Goal: Information Seeking & Learning: Check status

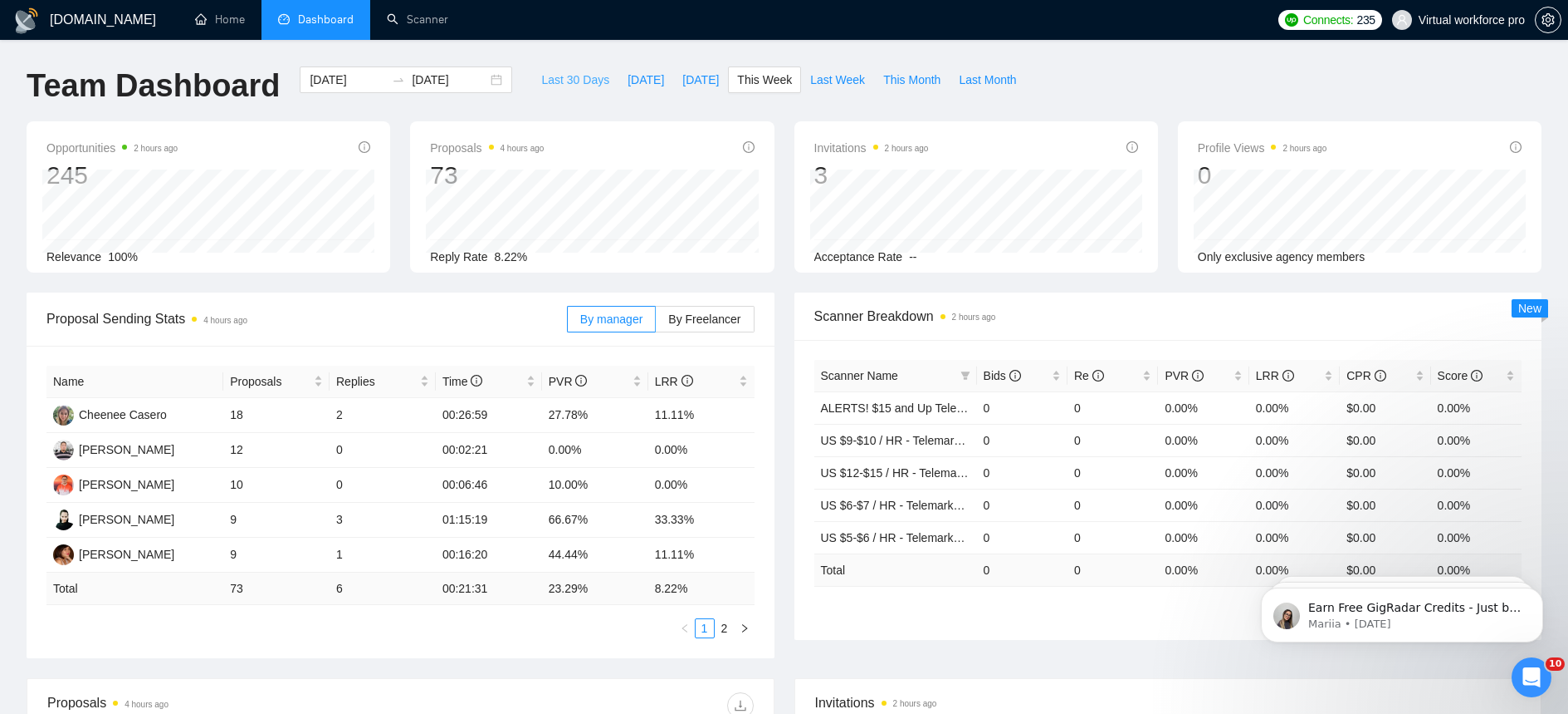
click at [572, 81] on span "Last 30 Days" at bounding box center [575, 80] width 68 height 18
type input "[DATE]"
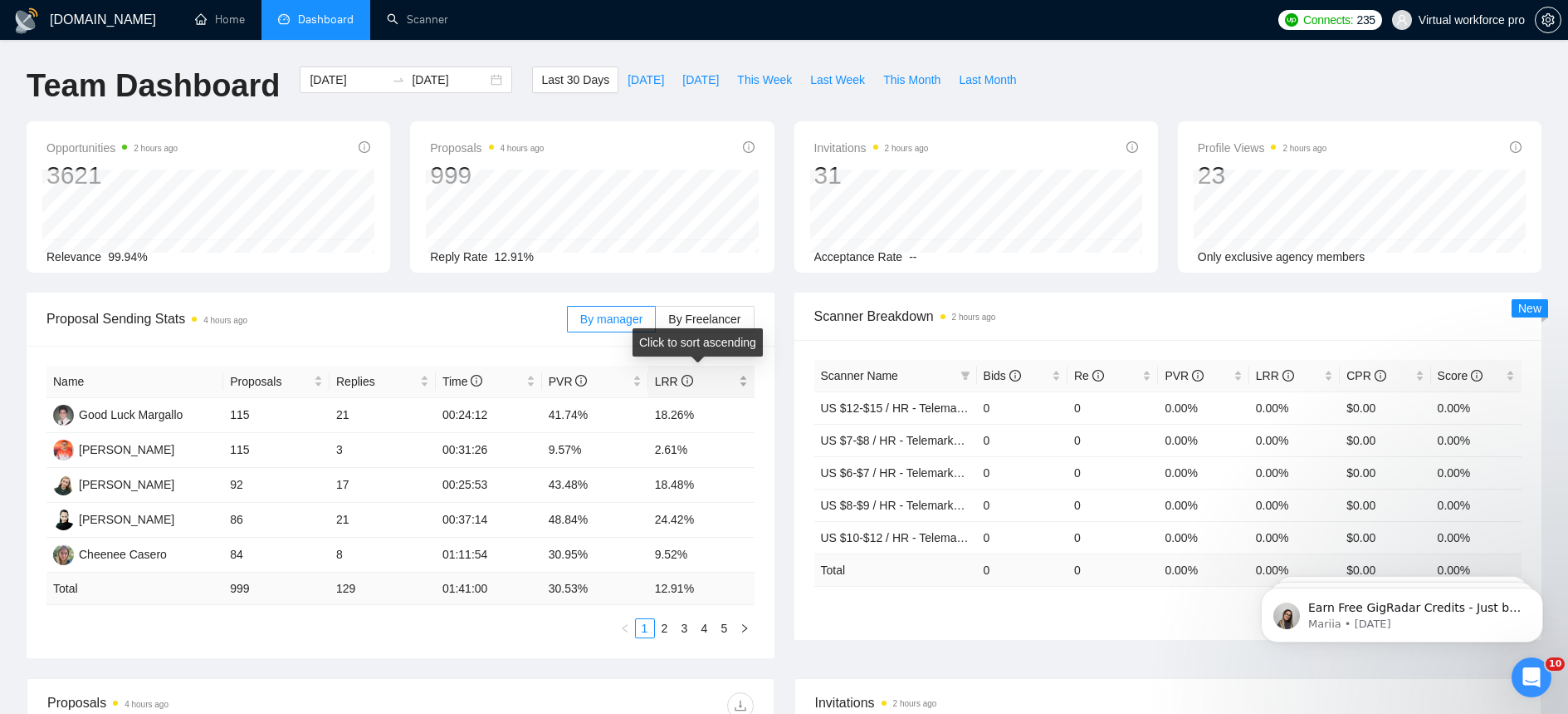
click at [748, 378] on div "LRR" at bounding box center [702, 382] width 93 height 18
click at [358, 319] on span "Proposal Sending Stats 4 hours ago" at bounding box center [306, 319] width 521 height 21
click at [746, 382] on div "LRR" at bounding box center [702, 382] width 93 height 18
click at [891, 92] on button "This Month" at bounding box center [912, 80] width 76 height 27
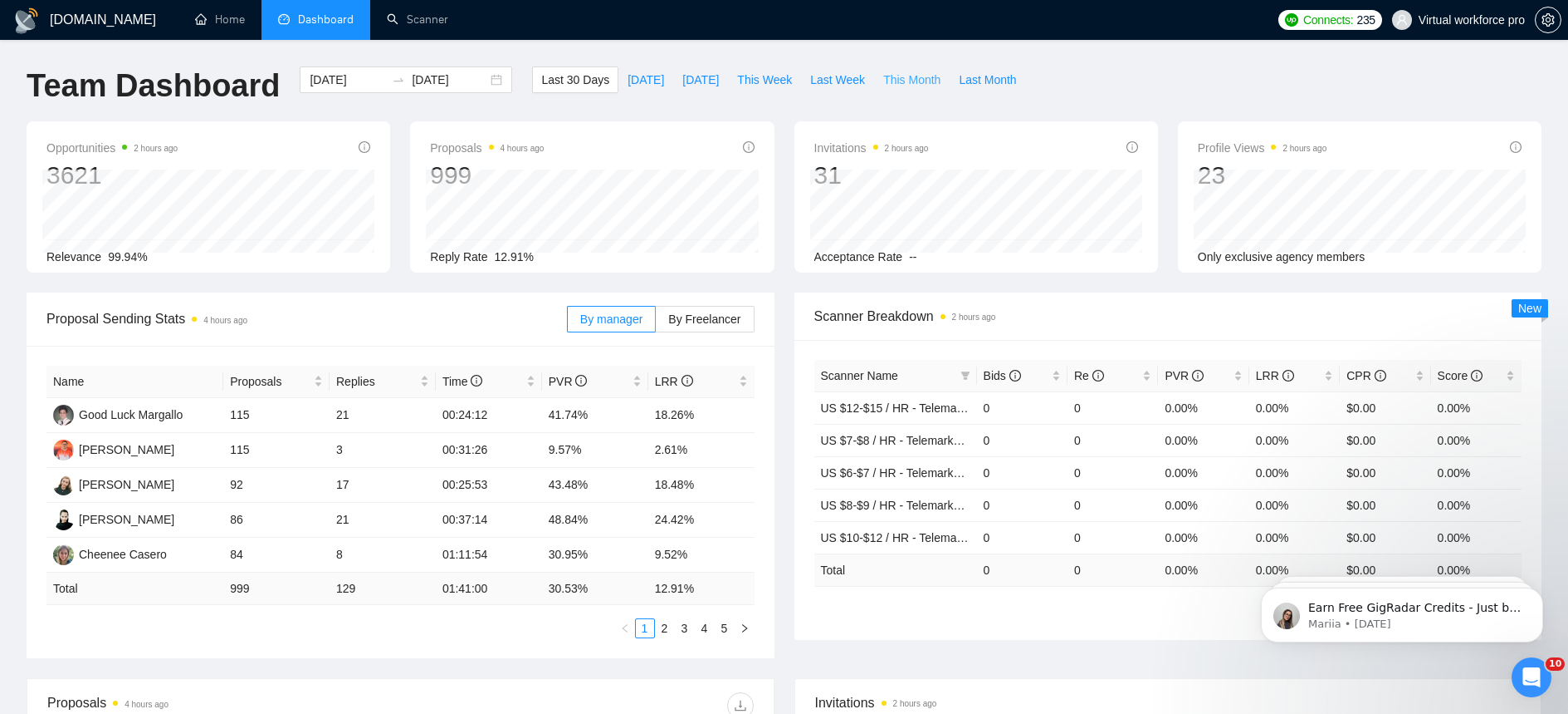
type input "[DATE]"
click at [965, 82] on span "Last Month" at bounding box center [987, 80] width 58 height 18
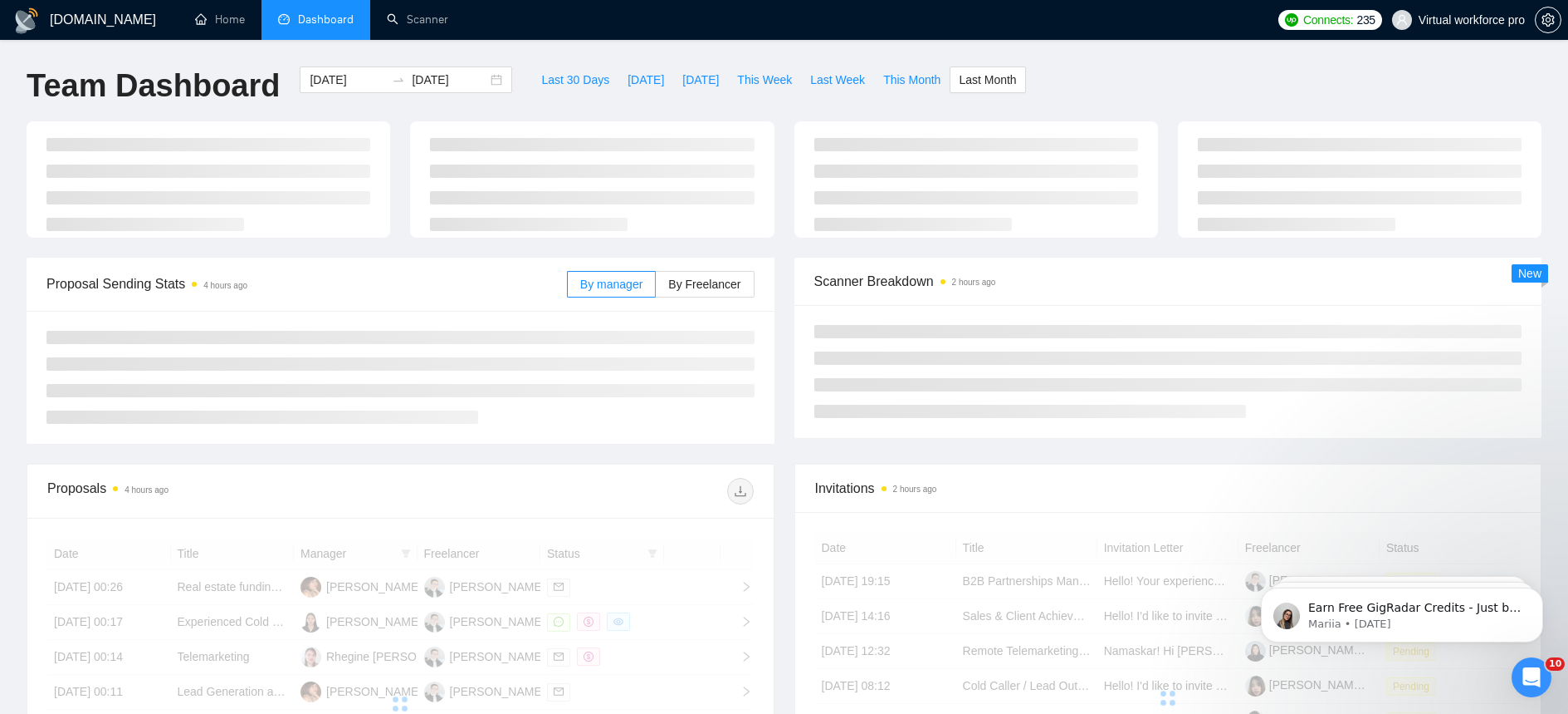
type input "[DATE]"
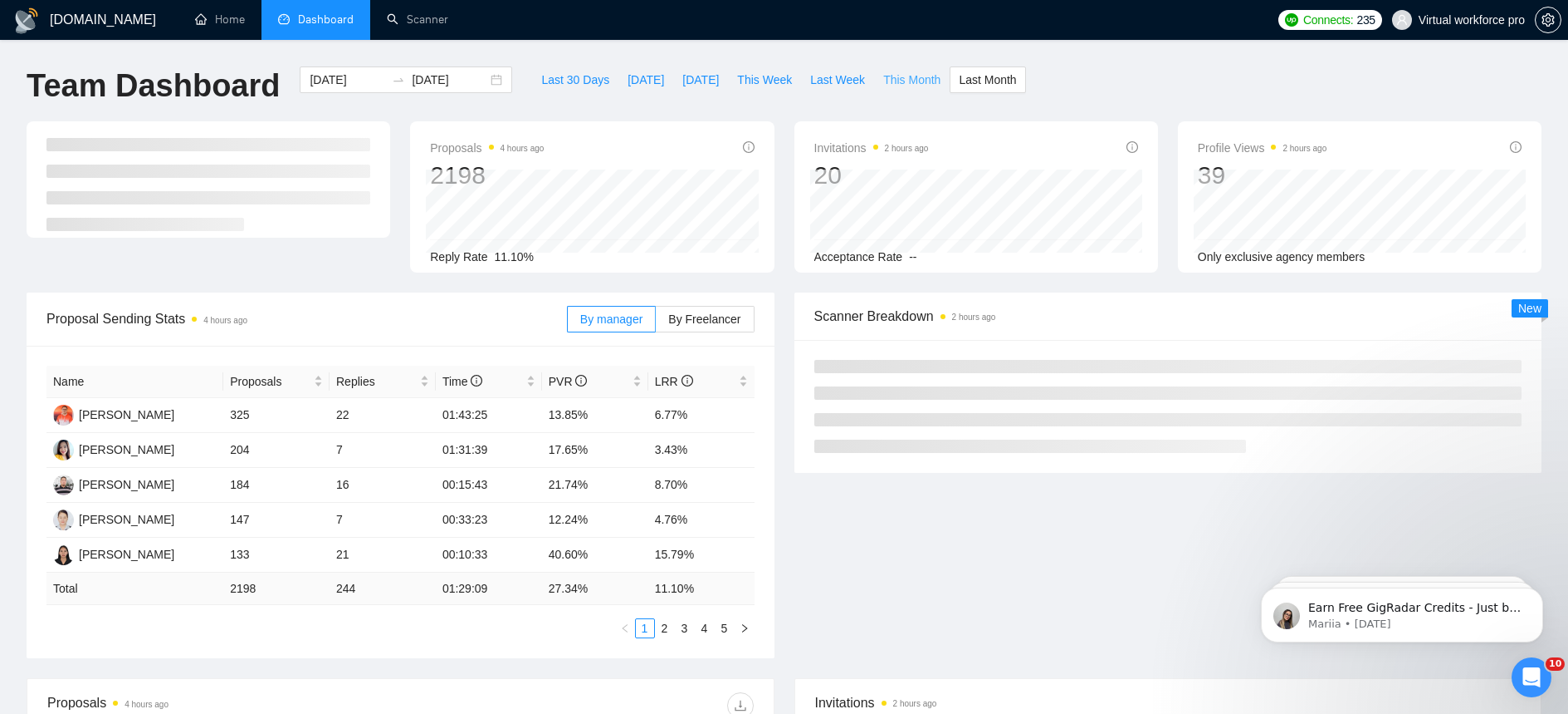
click at [901, 90] on button "This Month" at bounding box center [912, 80] width 76 height 27
type input "[DATE]"
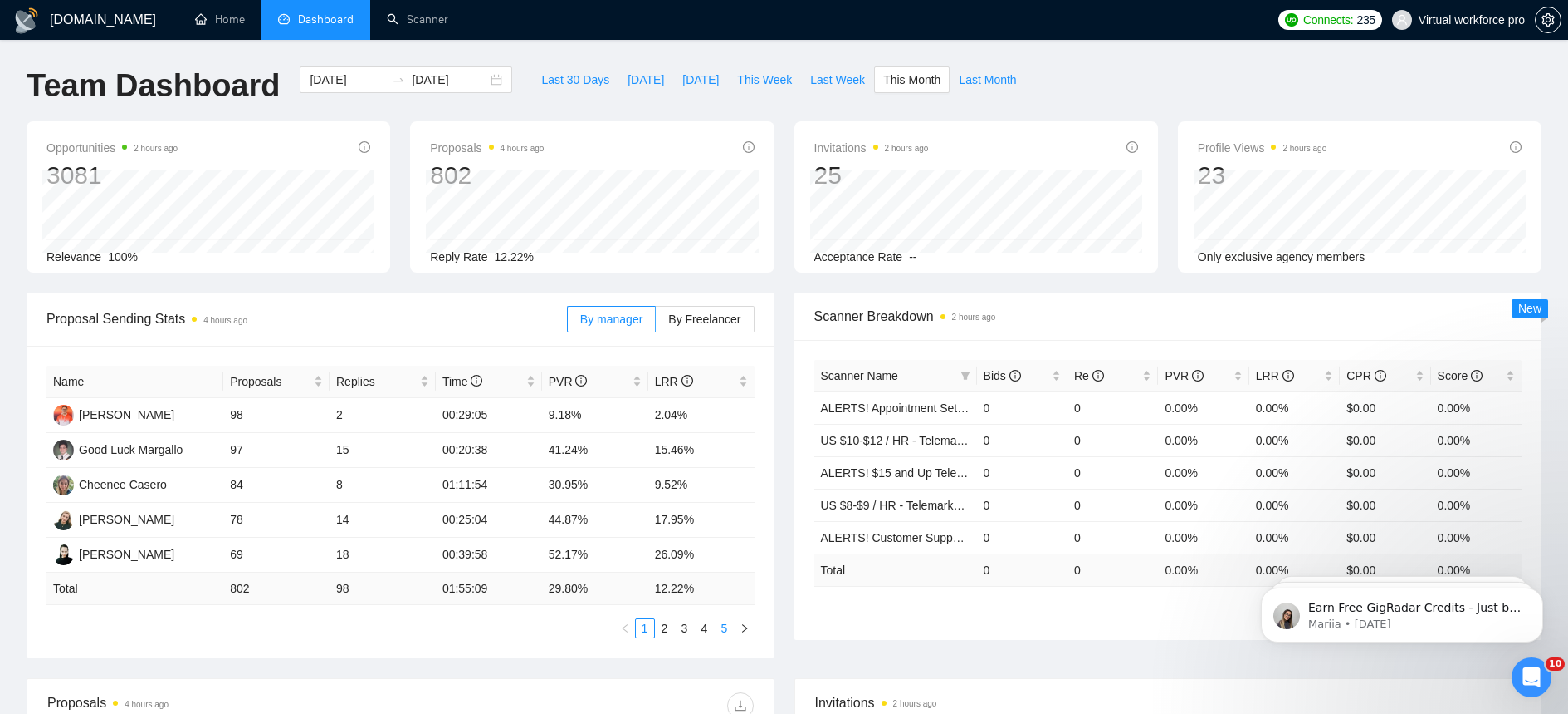
click at [723, 631] on link "5" at bounding box center [725, 628] width 18 height 18
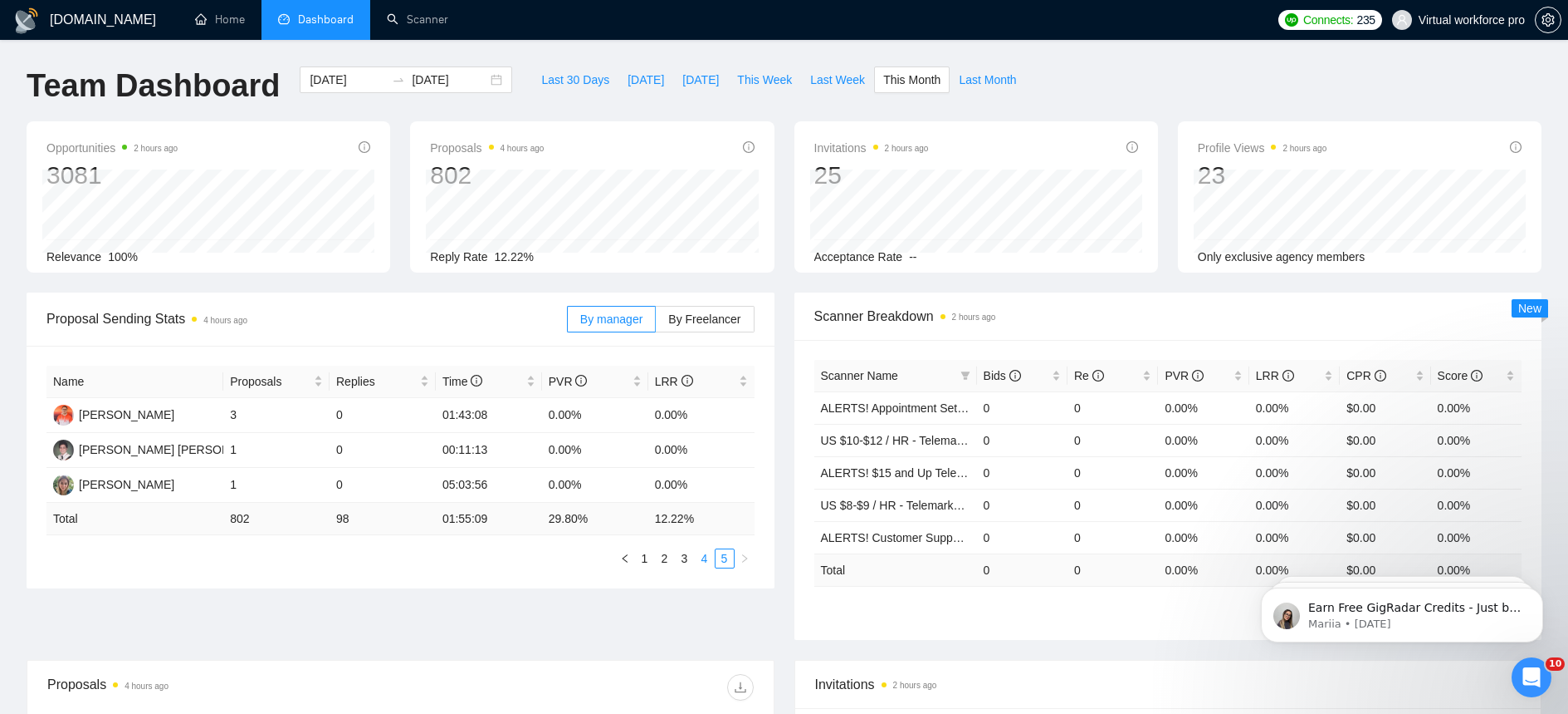
click at [705, 562] on link "4" at bounding box center [705, 558] width 18 height 18
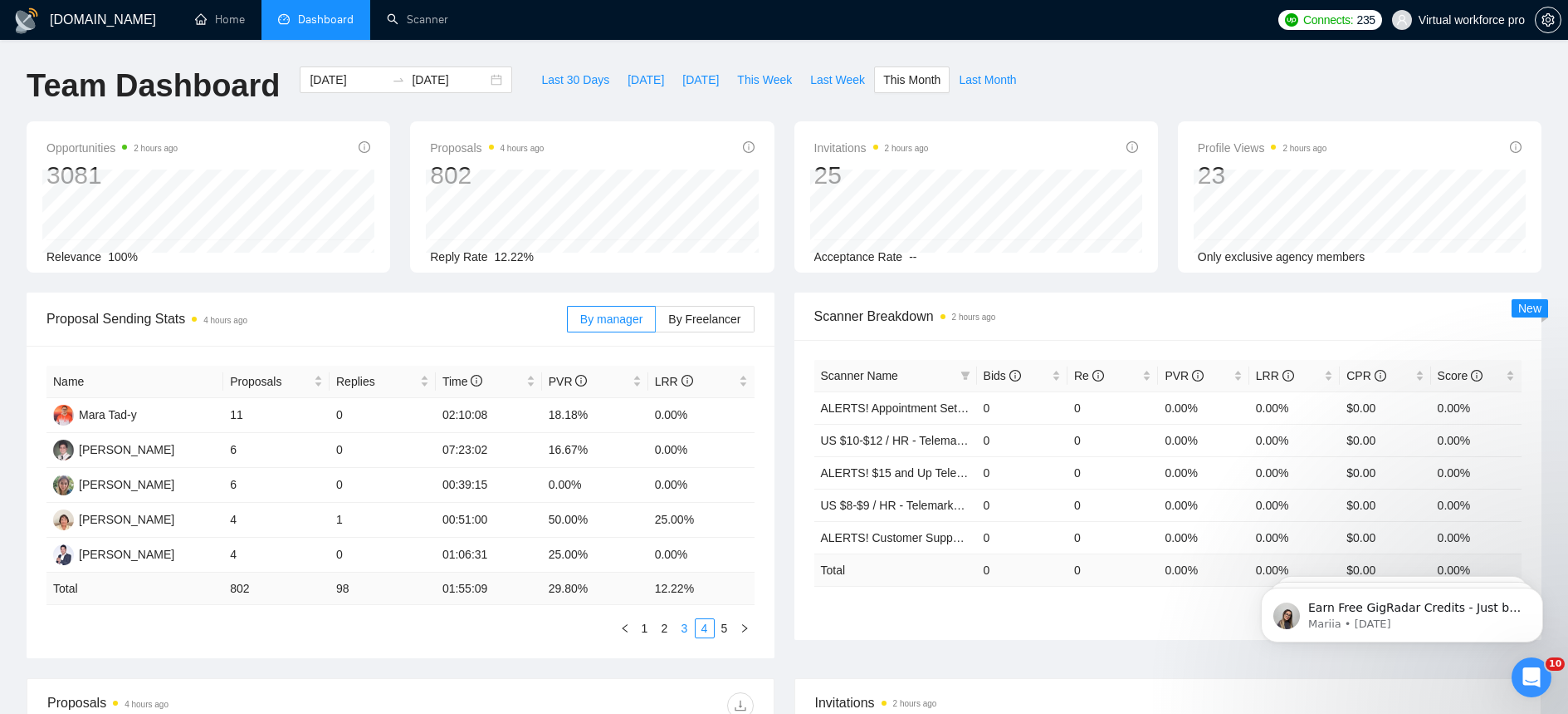
click at [690, 632] on link "3" at bounding box center [685, 628] width 18 height 18
click at [669, 628] on link "2" at bounding box center [665, 628] width 18 height 18
click at [647, 630] on link "1" at bounding box center [645, 628] width 18 height 18
click at [723, 633] on link "5" at bounding box center [725, 628] width 18 height 18
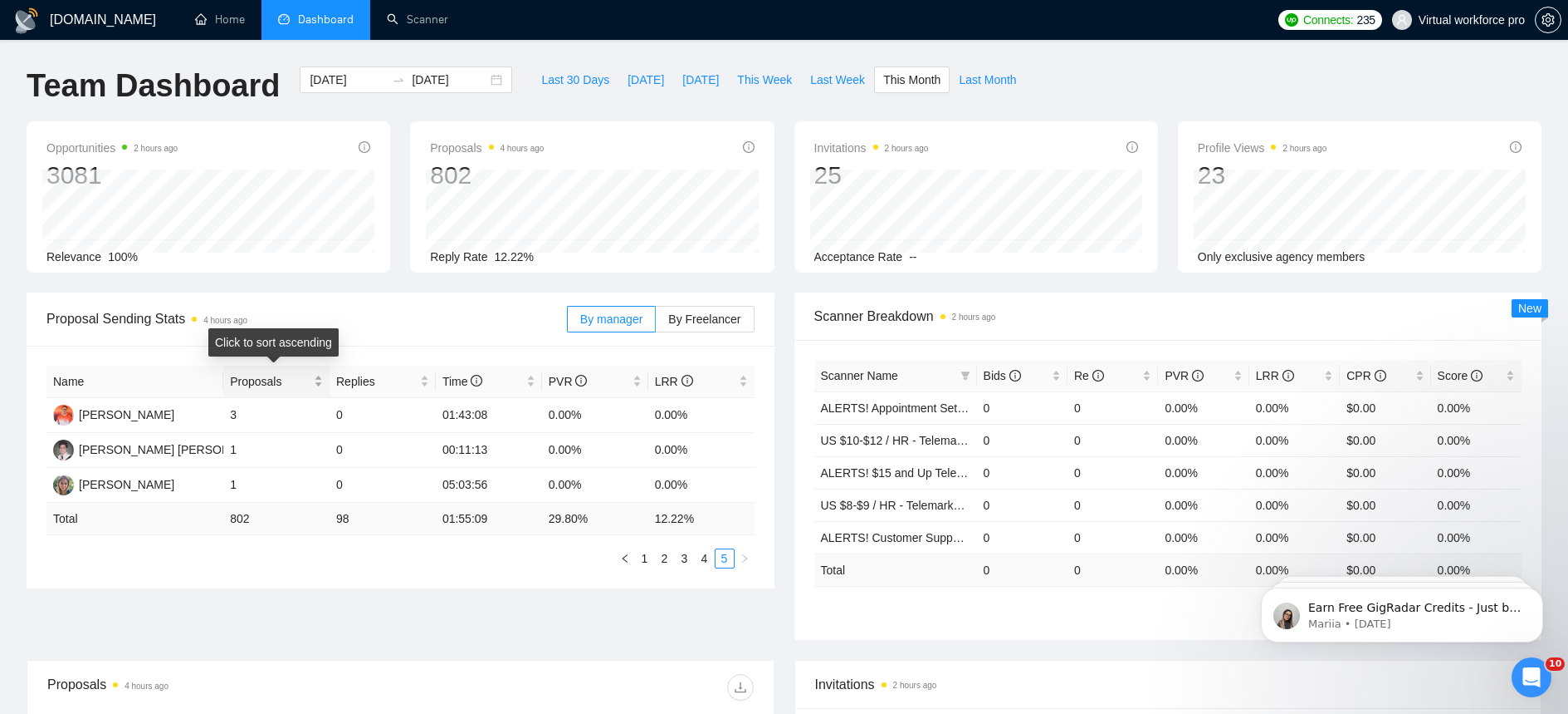
click at [266, 383] on span "Proposals" at bounding box center [270, 382] width 81 height 18
click at [651, 553] on link "1" at bounding box center [645, 558] width 18 height 18
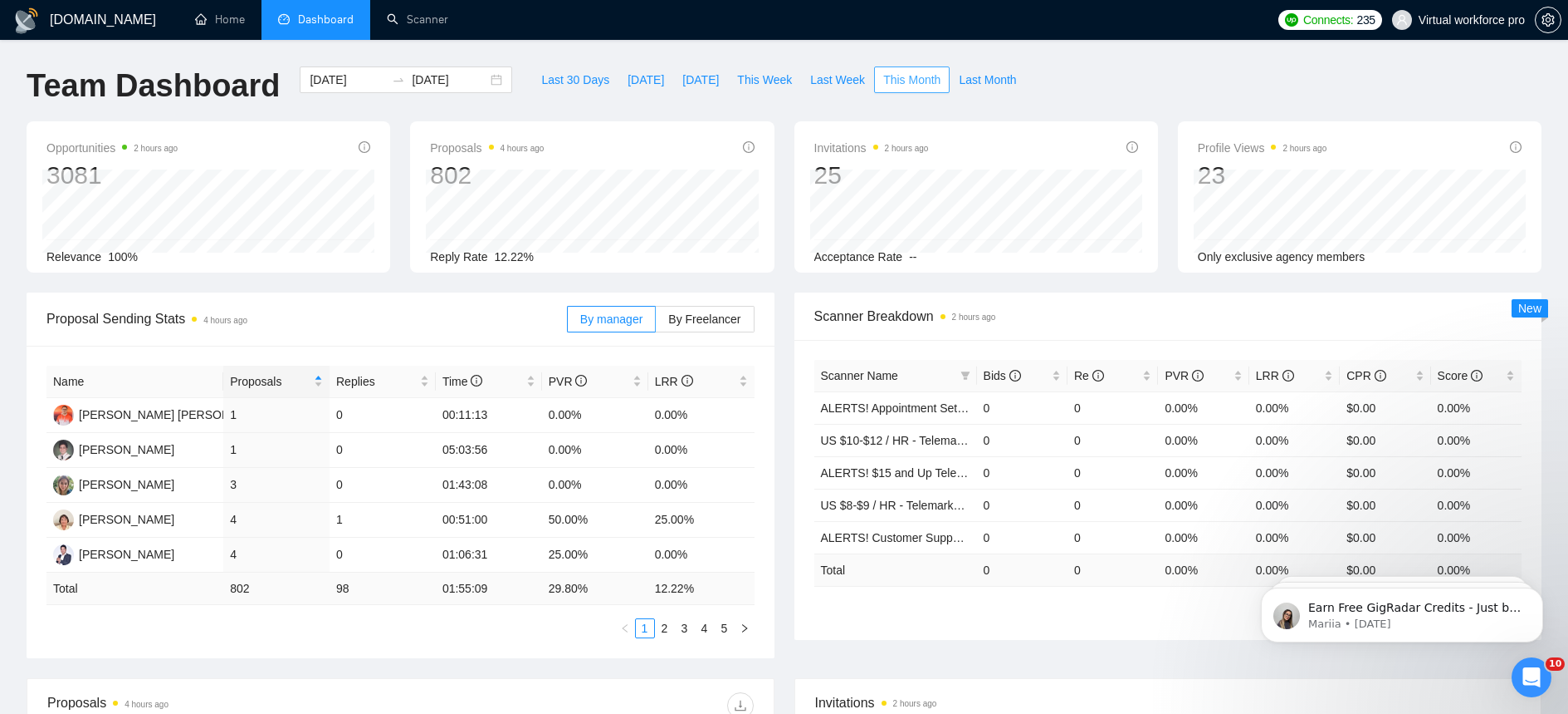
click at [906, 84] on span "This Month" at bounding box center [912, 80] width 58 height 18
click at [668, 635] on link "2" at bounding box center [665, 628] width 18 height 18
click at [685, 631] on link "3" at bounding box center [685, 628] width 18 height 18
